Goal: Task Accomplishment & Management: Manage account settings

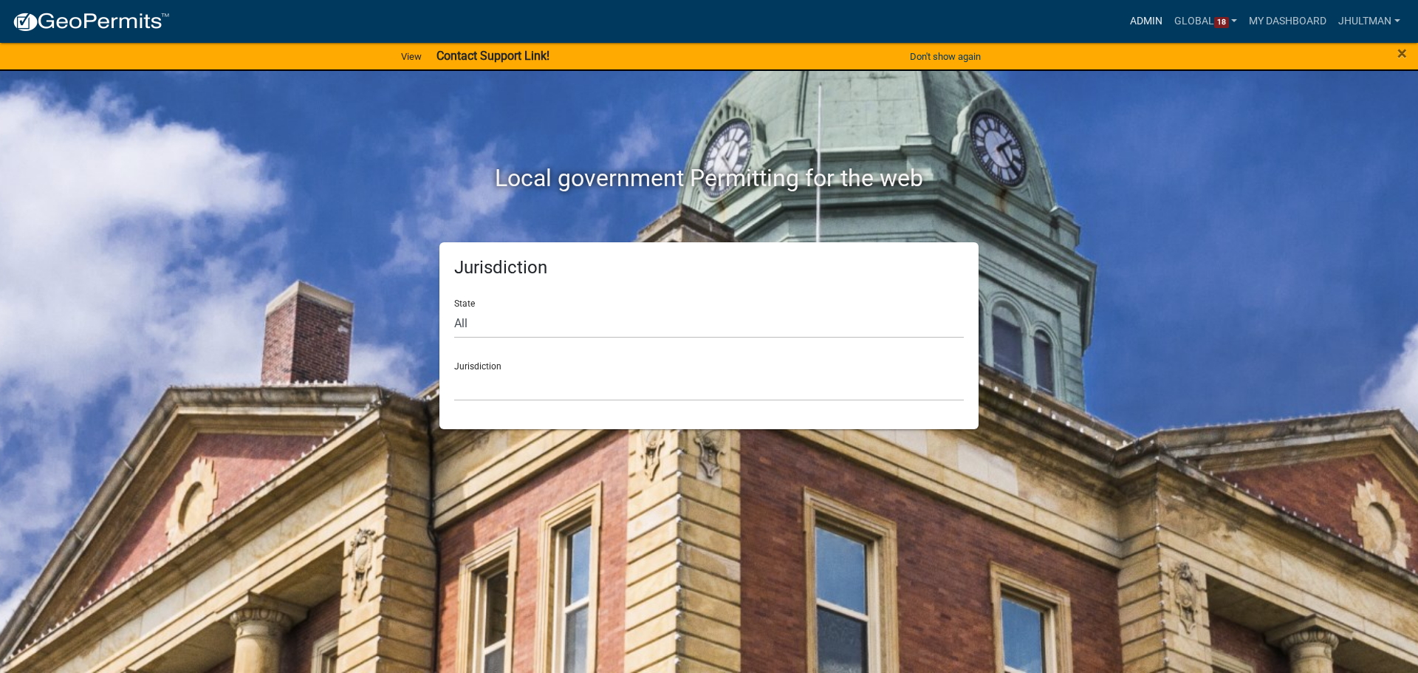
click at [1142, 14] on link "Admin" at bounding box center [1146, 21] width 44 height 28
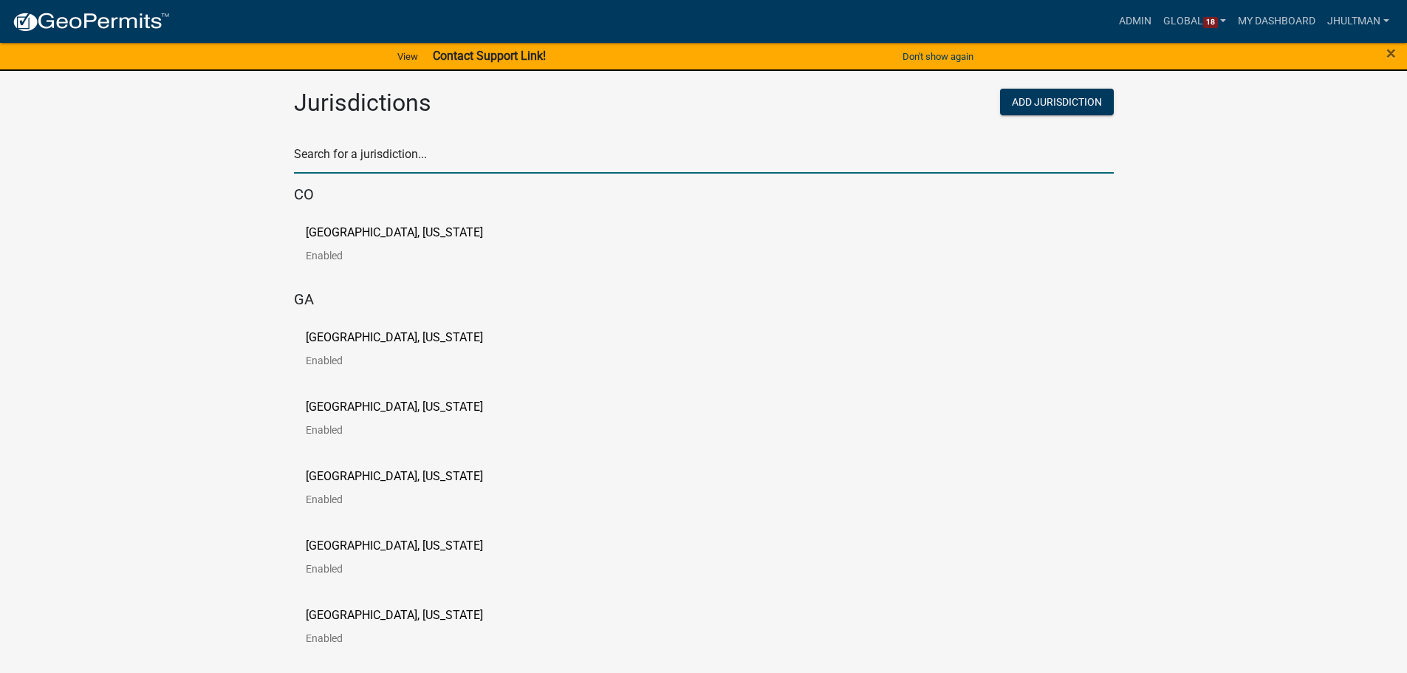
click at [449, 165] on input "text" at bounding box center [704, 158] width 820 height 30
type input "roche"
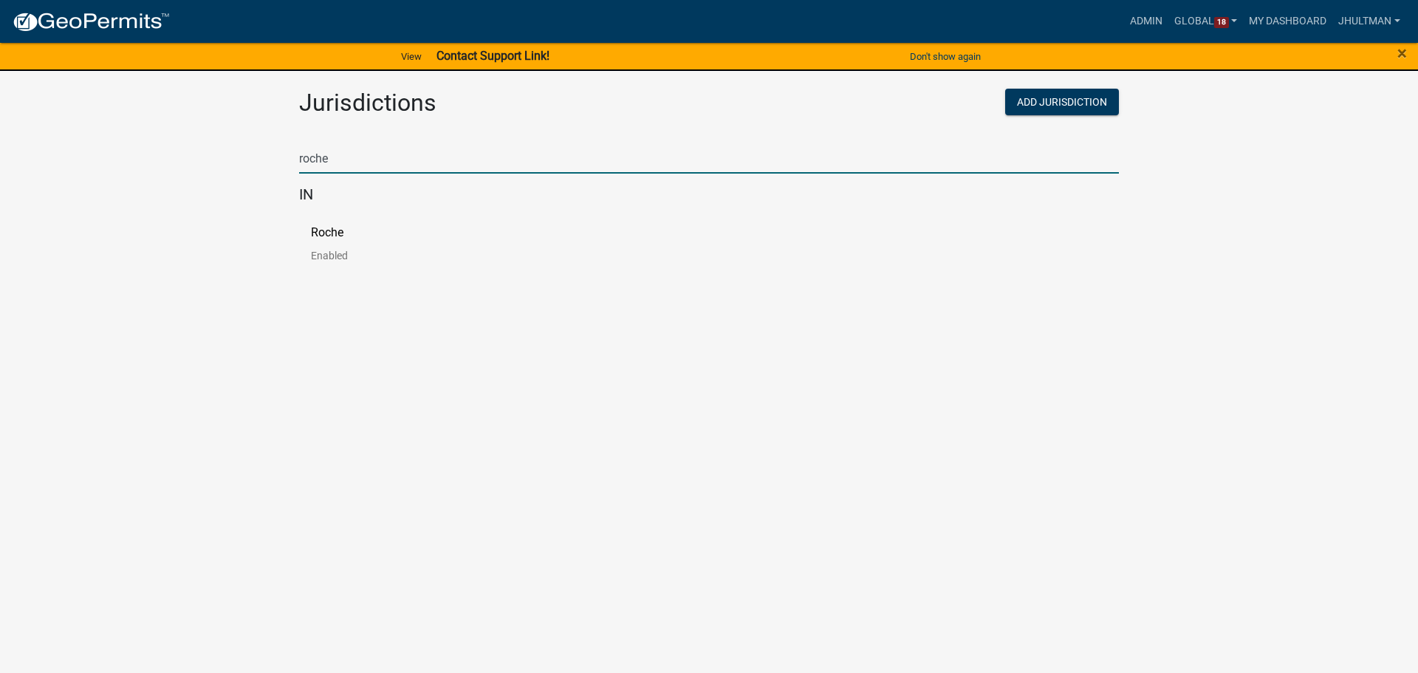
click at [333, 234] on p "Roche" at bounding box center [327, 233] width 32 height 12
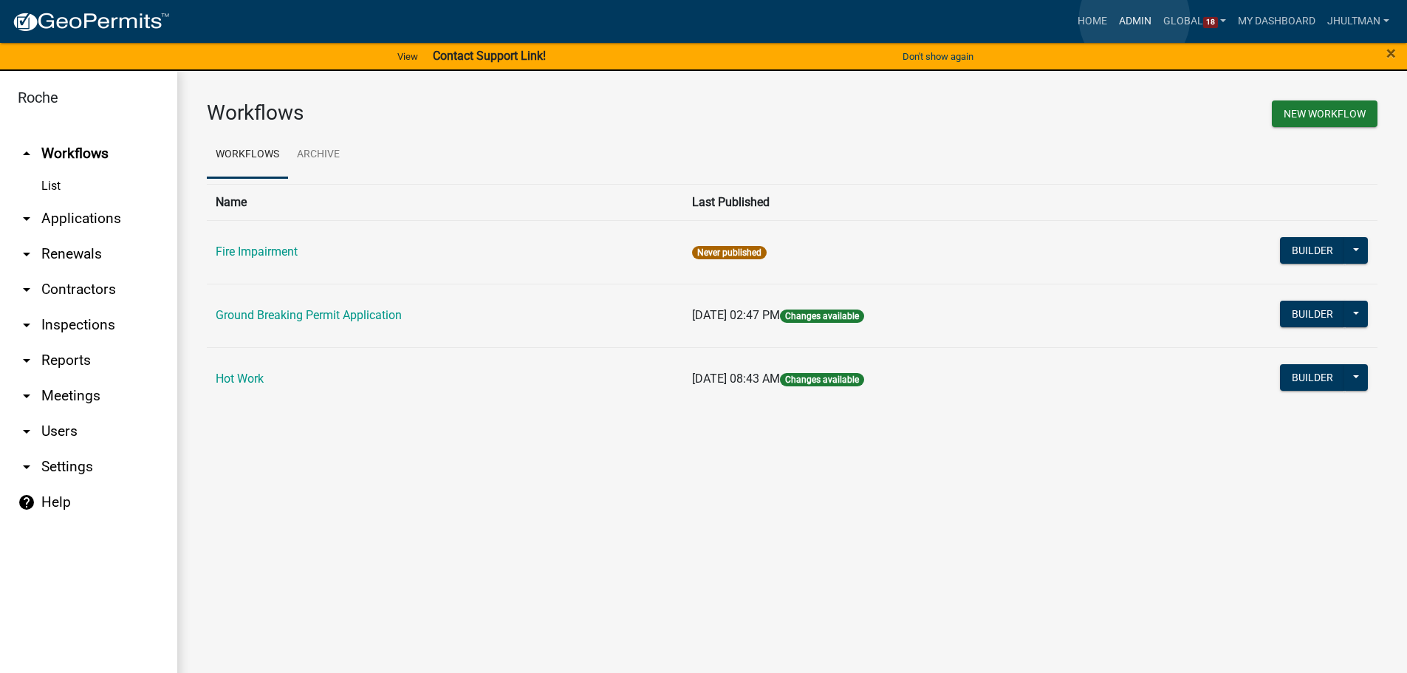
click at [1134, 18] on link "Admin" at bounding box center [1135, 21] width 44 height 28
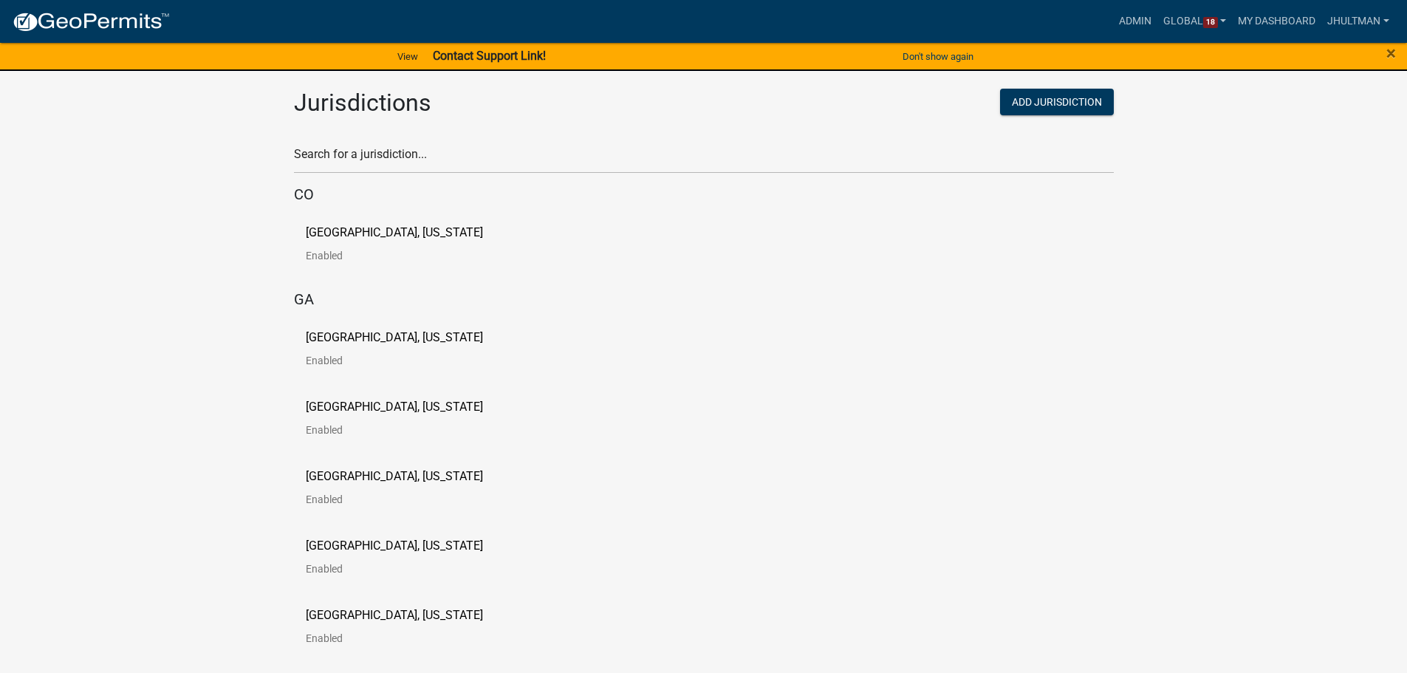
click at [413, 134] on div "Search for a jurisdiction..." at bounding box center [704, 148] width 820 height 51
click at [405, 148] on input "text" at bounding box center [704, 158] width 820 height 30
type input "roche"
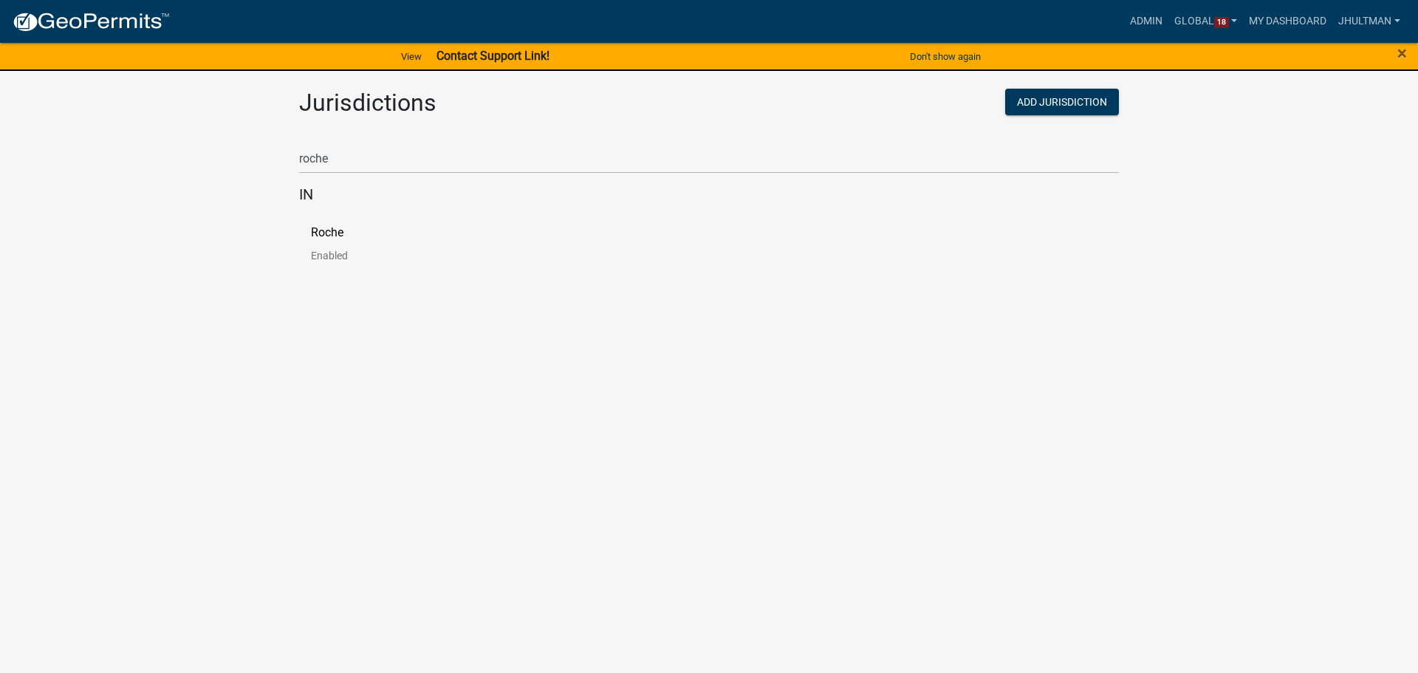
click at [326, 229] on p "Roche" at bounding box center [327, 233] width 32 height 12
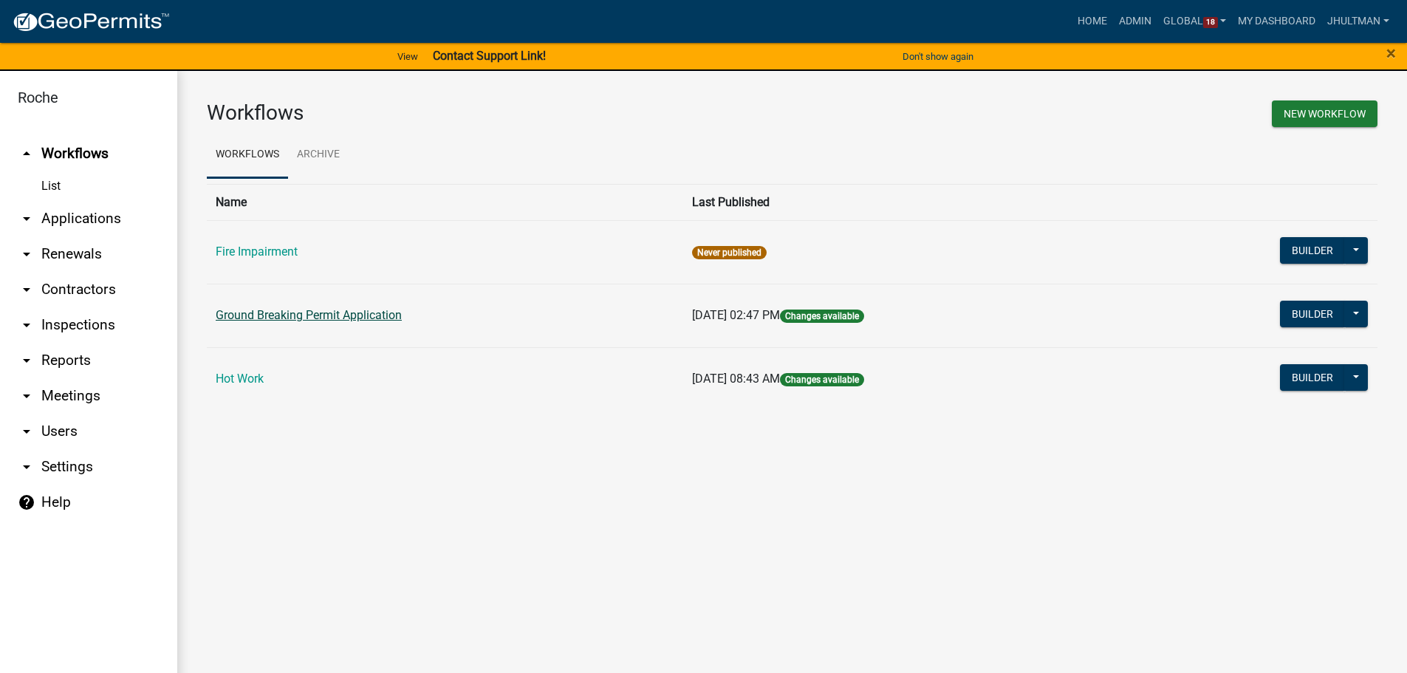
click at [332, 313] on link "Ground Breaking Permit Application" at bounding box center [309, 315] width 186 height 14
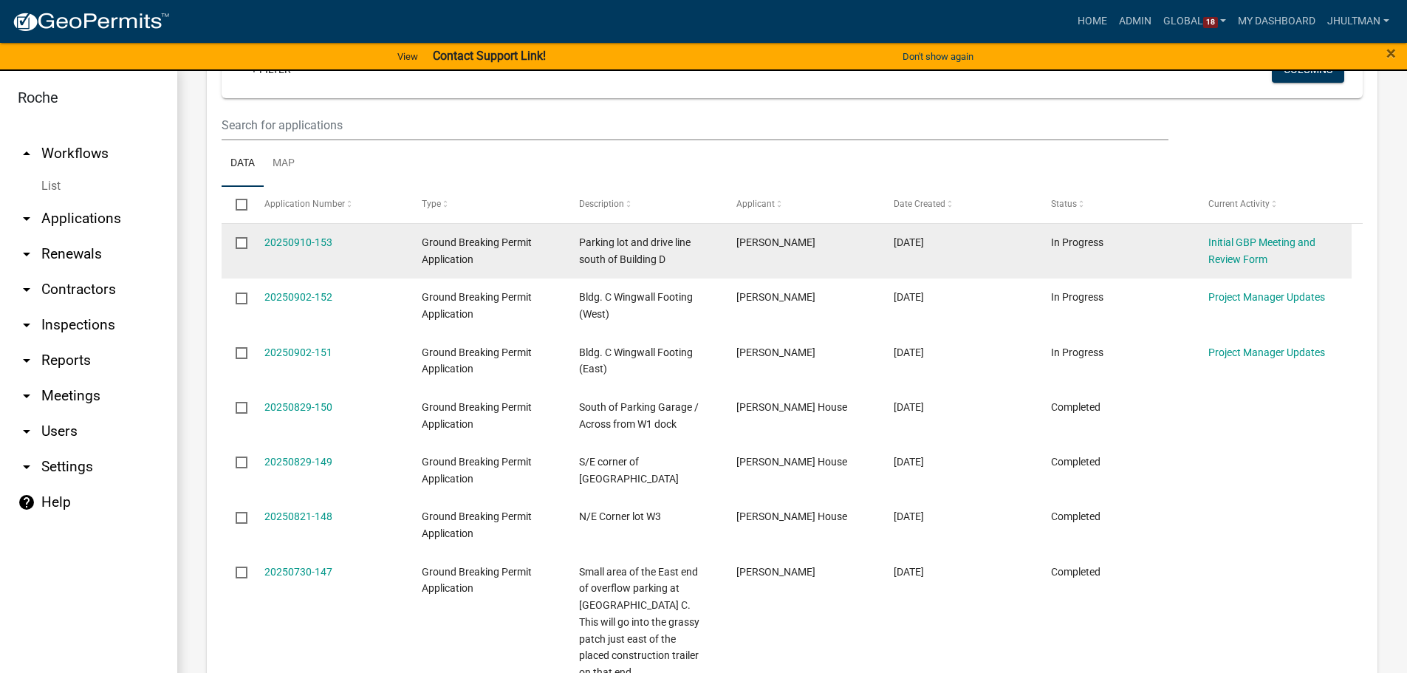
scroll to position [665, 0]
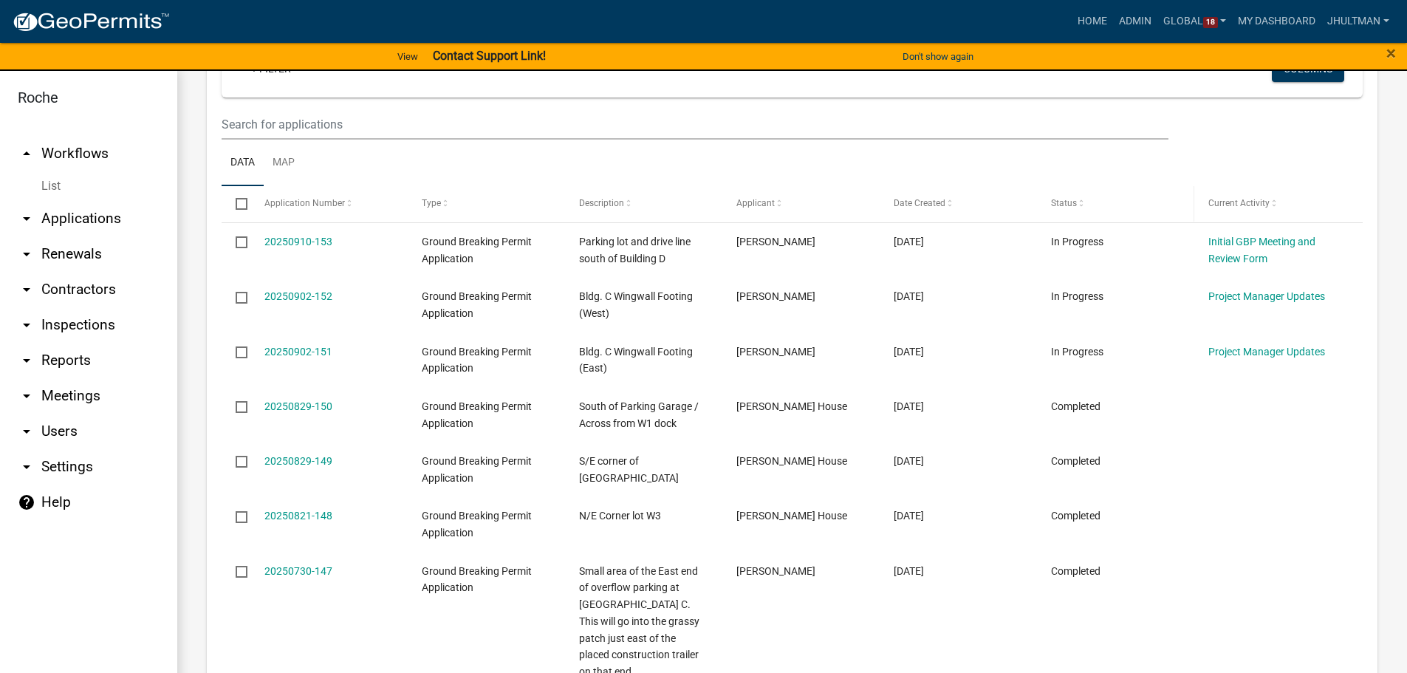
click at [1080, 205] on span at bounding box center [1081, 204] width 9 height 10
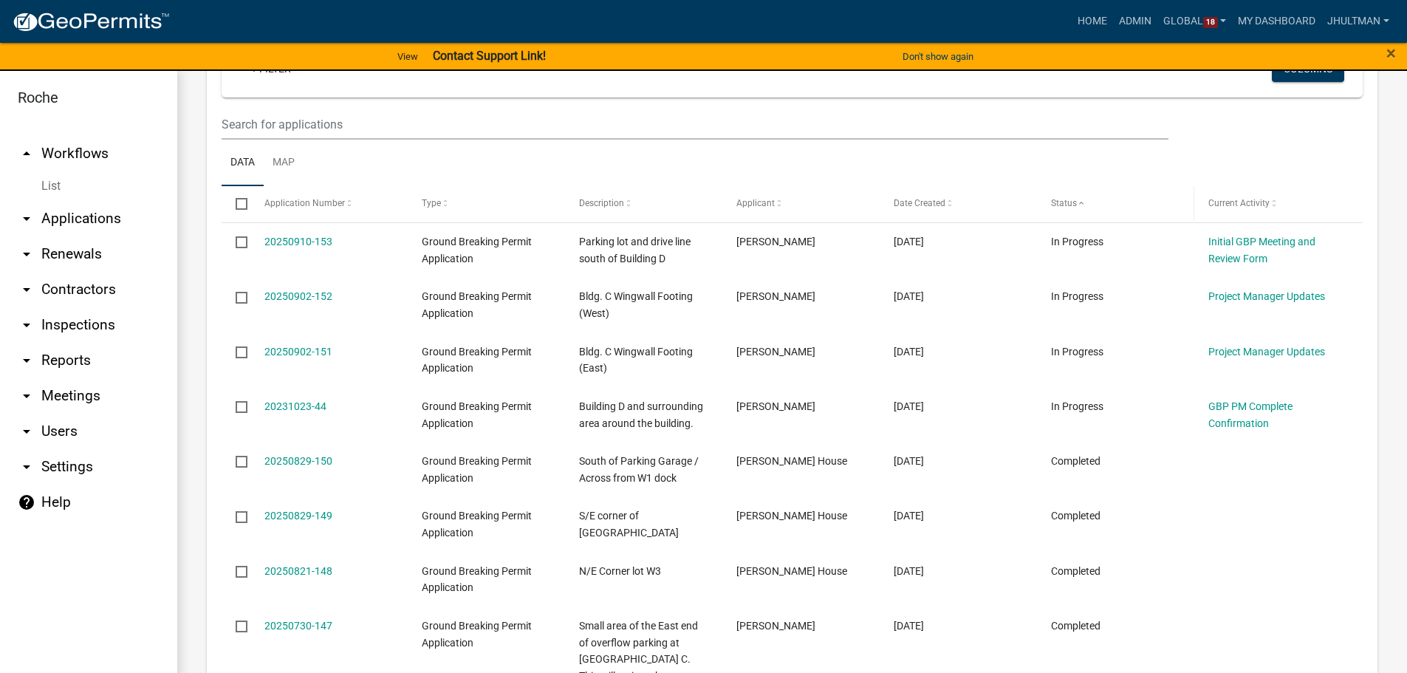
click at [1080, 205] on span at bounding box center [1081, 204] width 9 height 10
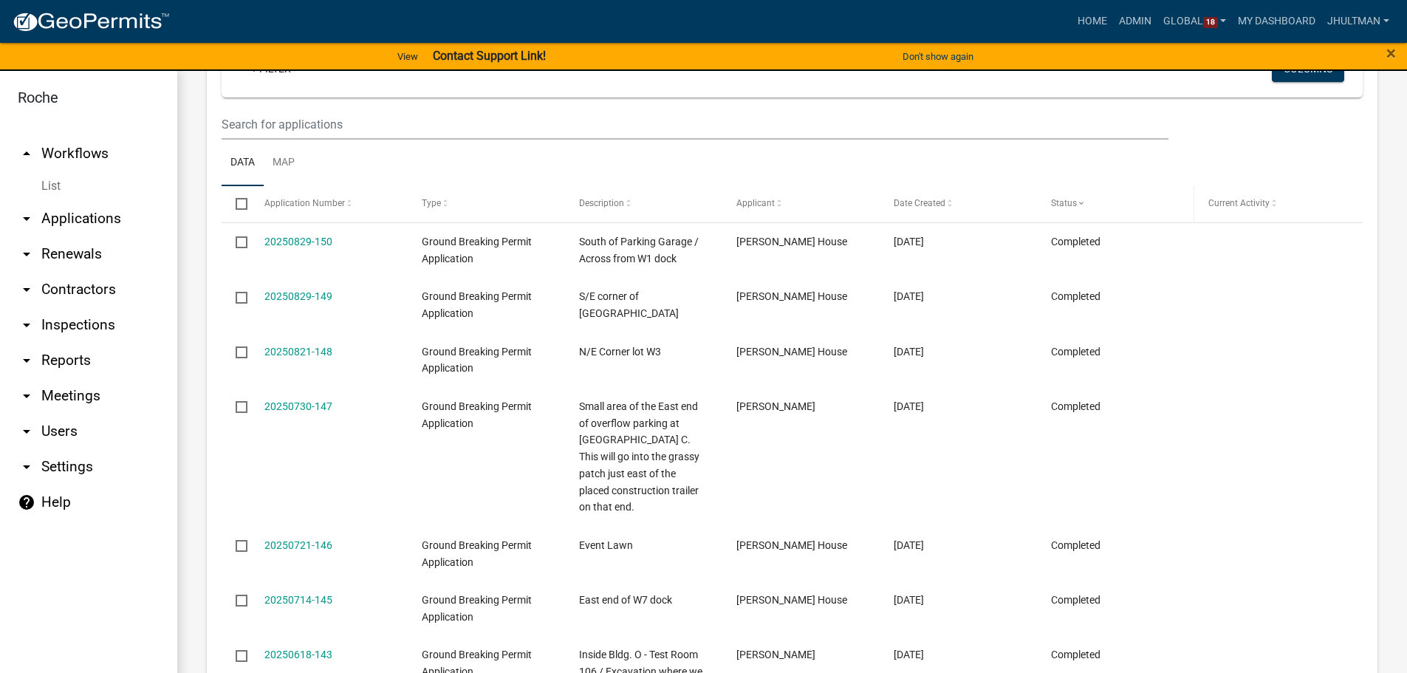
click at [1080, 205] on span at bounding box center [1081, 204] width 9 height 10
